Goal: Transaction & Acquisition: Download file/media

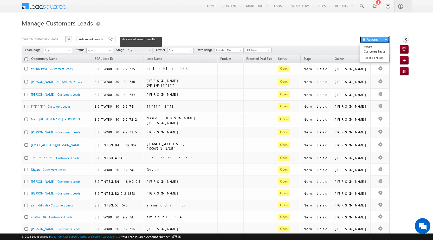
click at [385, 39] on span "button" at bounding box center [386, 39] width 2 height 2
click at [371, 51] on link "Export Customers Leads" at bounding box center [374, 49] width 29 height 11
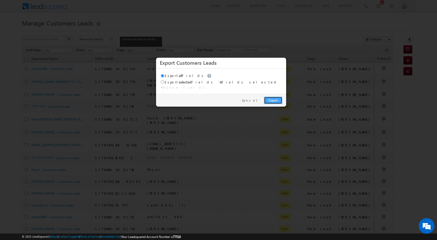
click at [278, 97] on link "Export" at bounding box center [273, 100] width 18 height 7
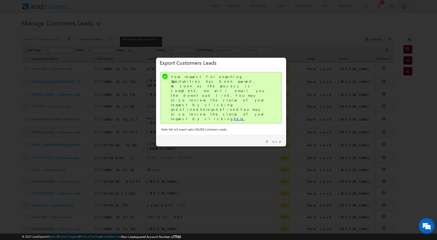
click at [234, 116] on link "here" at bounding box center [239, 118] width 11 height 4
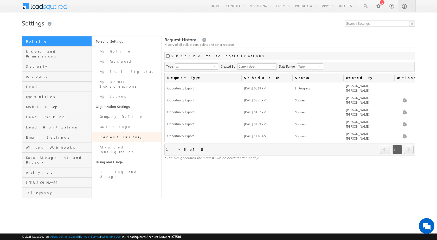
click at [332, 174] on div "Request History History of all bulk export, delete and other requests Subscribe…" at bounding box center [289, 117] width 251 height 162
click at [378, 40] on div "Request History History of all bulk export, delete and other requests" at bounding box center [289, 42] width 251 height 11
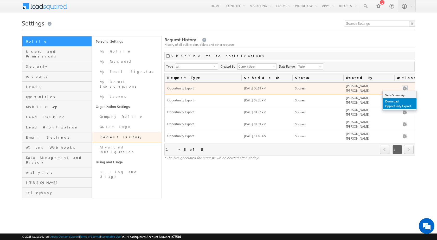
click at [404, 104] on link "Download Opportunity Export" at bounding box center [399, 103] width 34 height 11
